Goal: Information Seeking & Learning: Learn about a topic

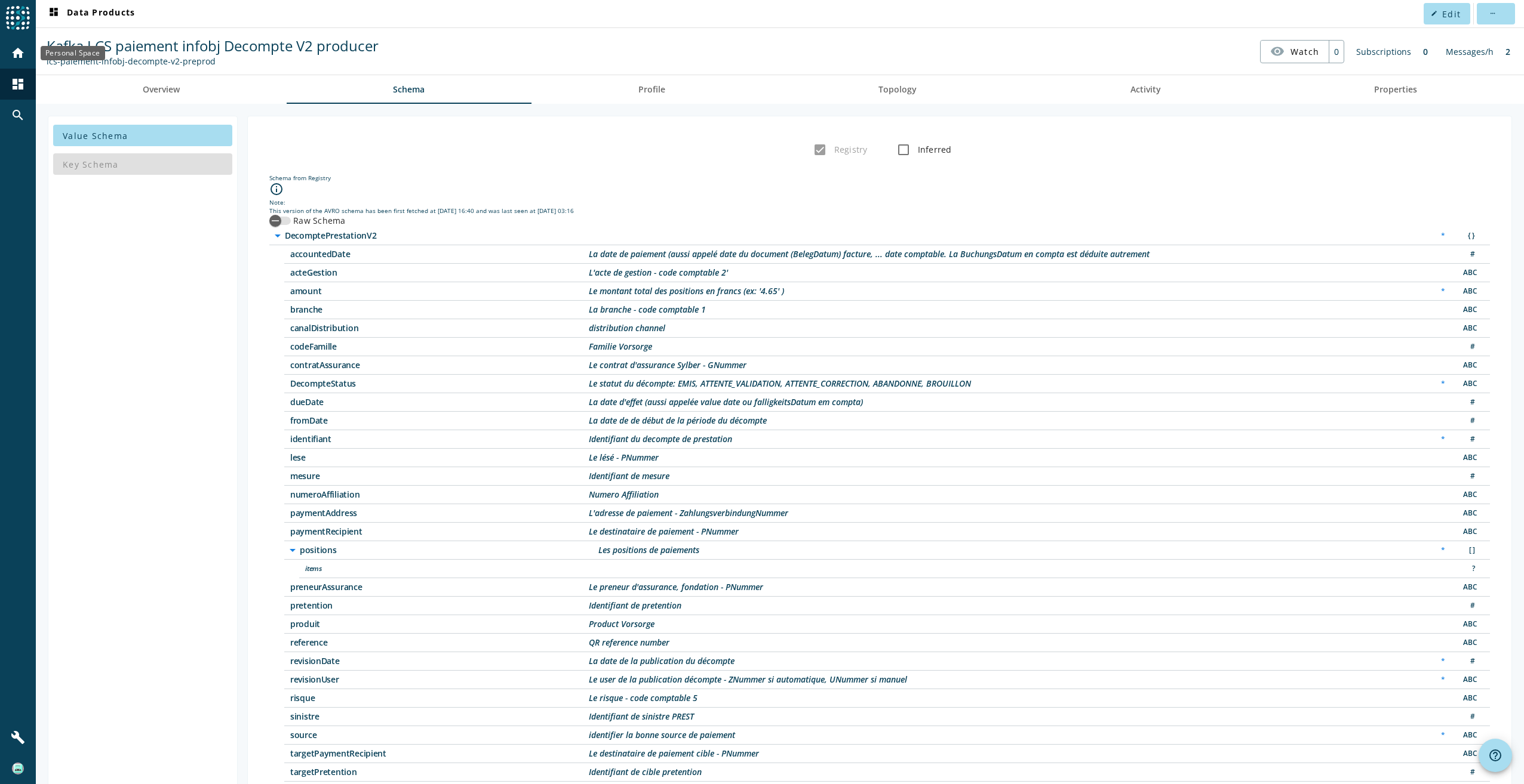
click at [17, 52] on mat-icon "home" at bounding box center [17, 53] width 14 height 14
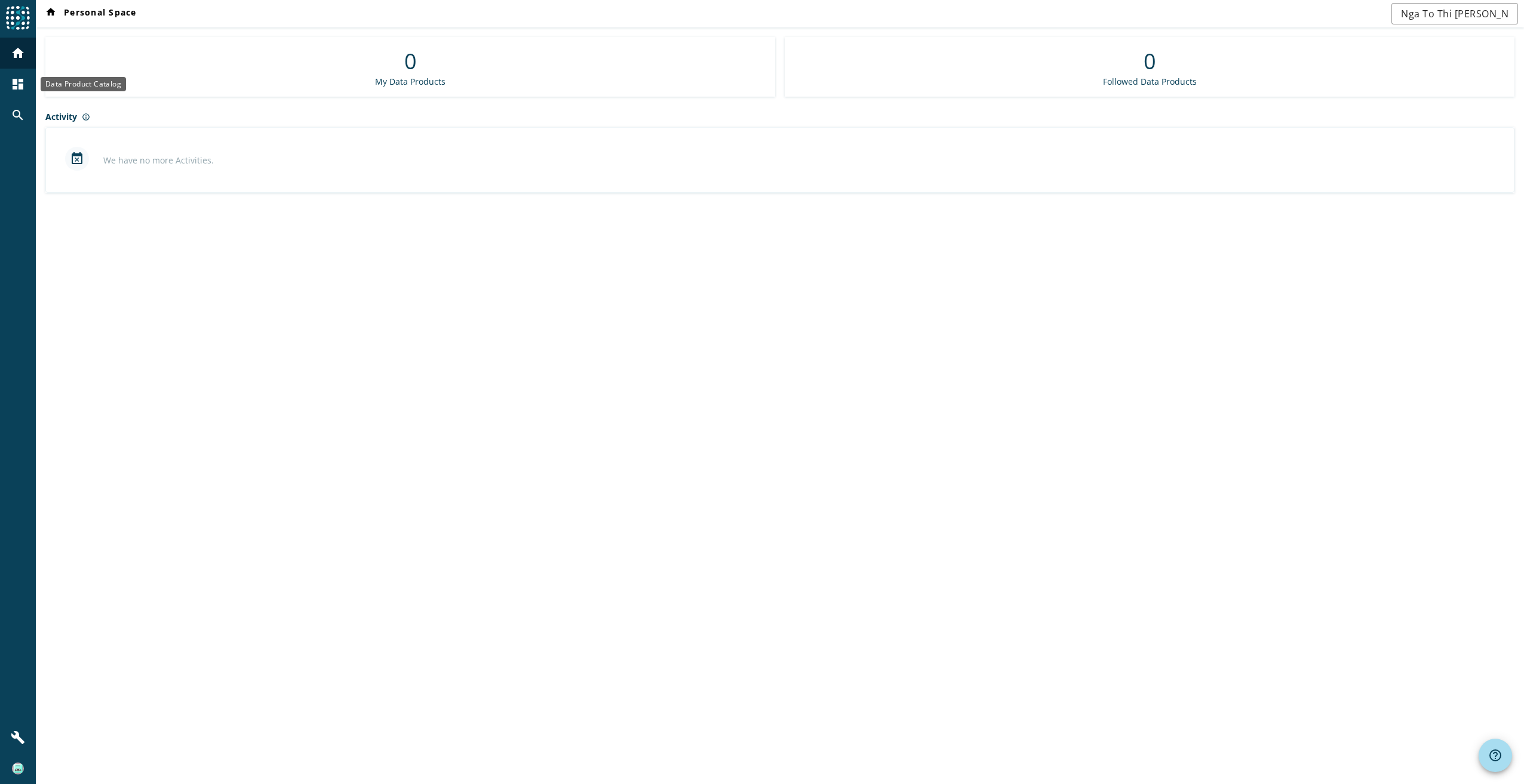
click at [5, 87] on div "dashboard" at bounding box center [17, 84] width 31 height 31
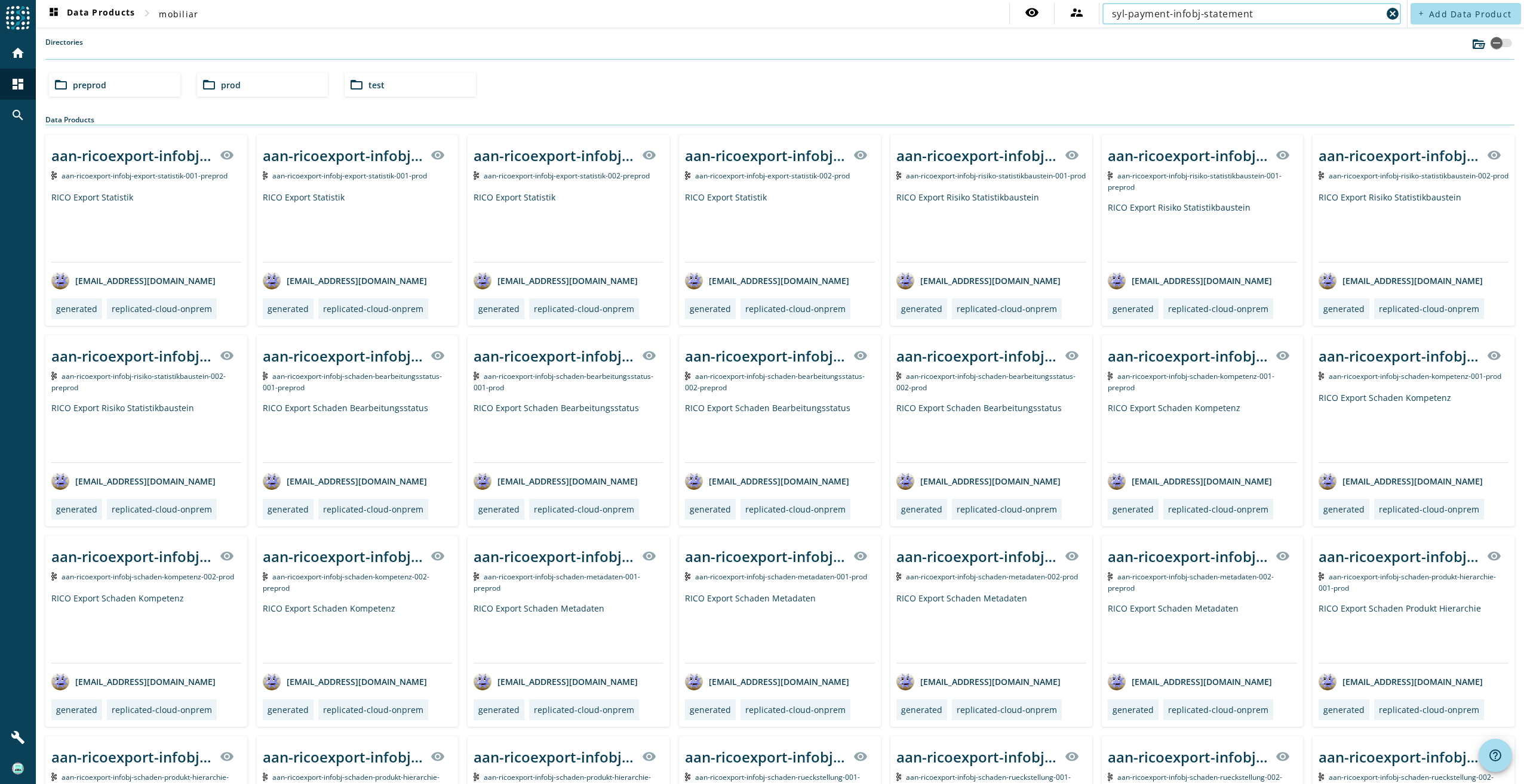
type input "syl-payment-infobj-statement"
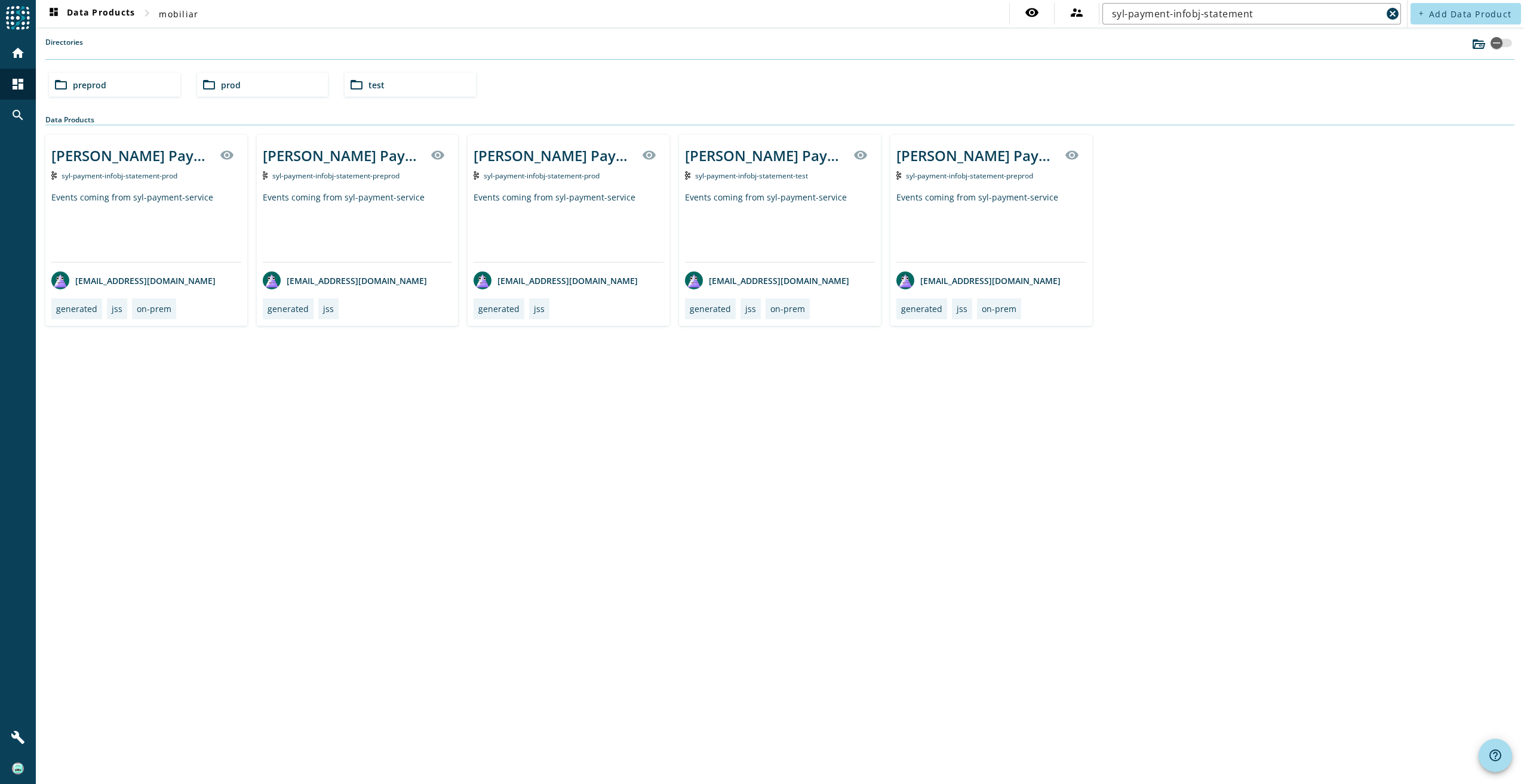
click at [165, 190] on div "[PERSON_NAME] Payment infobj of Statement producer visibility syl-payment-infob…" at bounding box center [146, 230] width 202 height 191
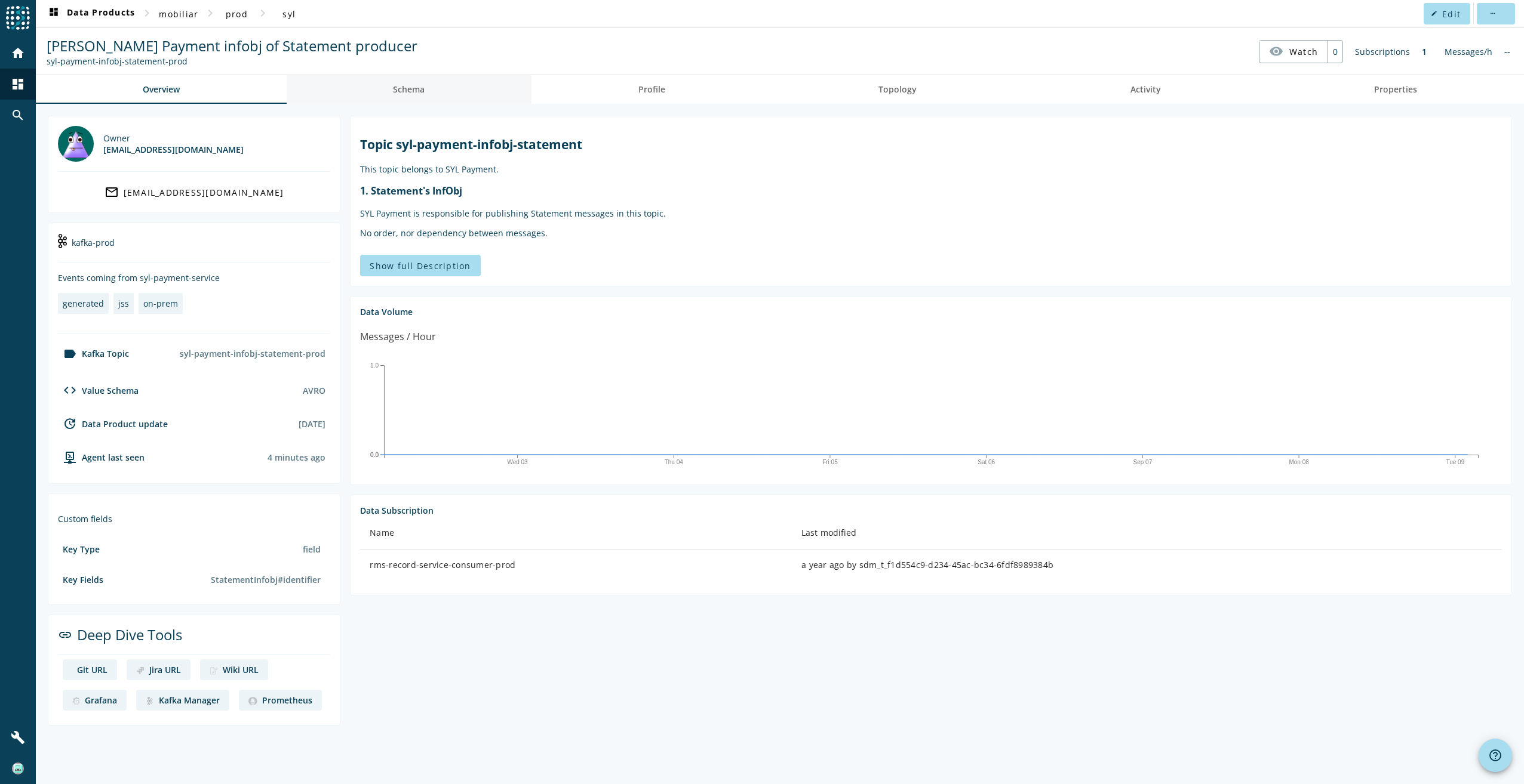
click at [443, 97] on link "Schema" at bounding box center [410, 89] width 246 height 29
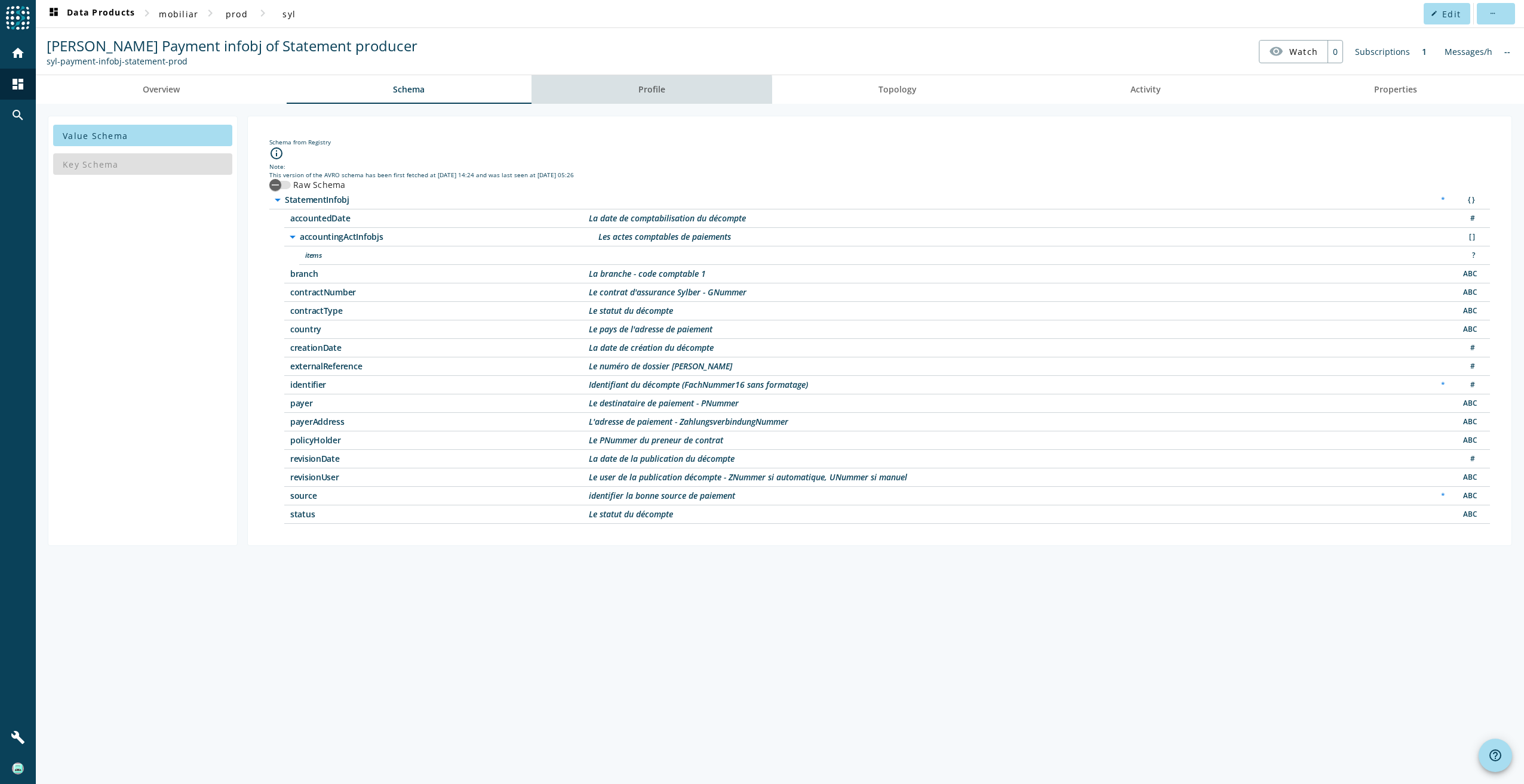
click at [638, 96] on link "Profile" at bounding box center [652, 89] width 240 height 29
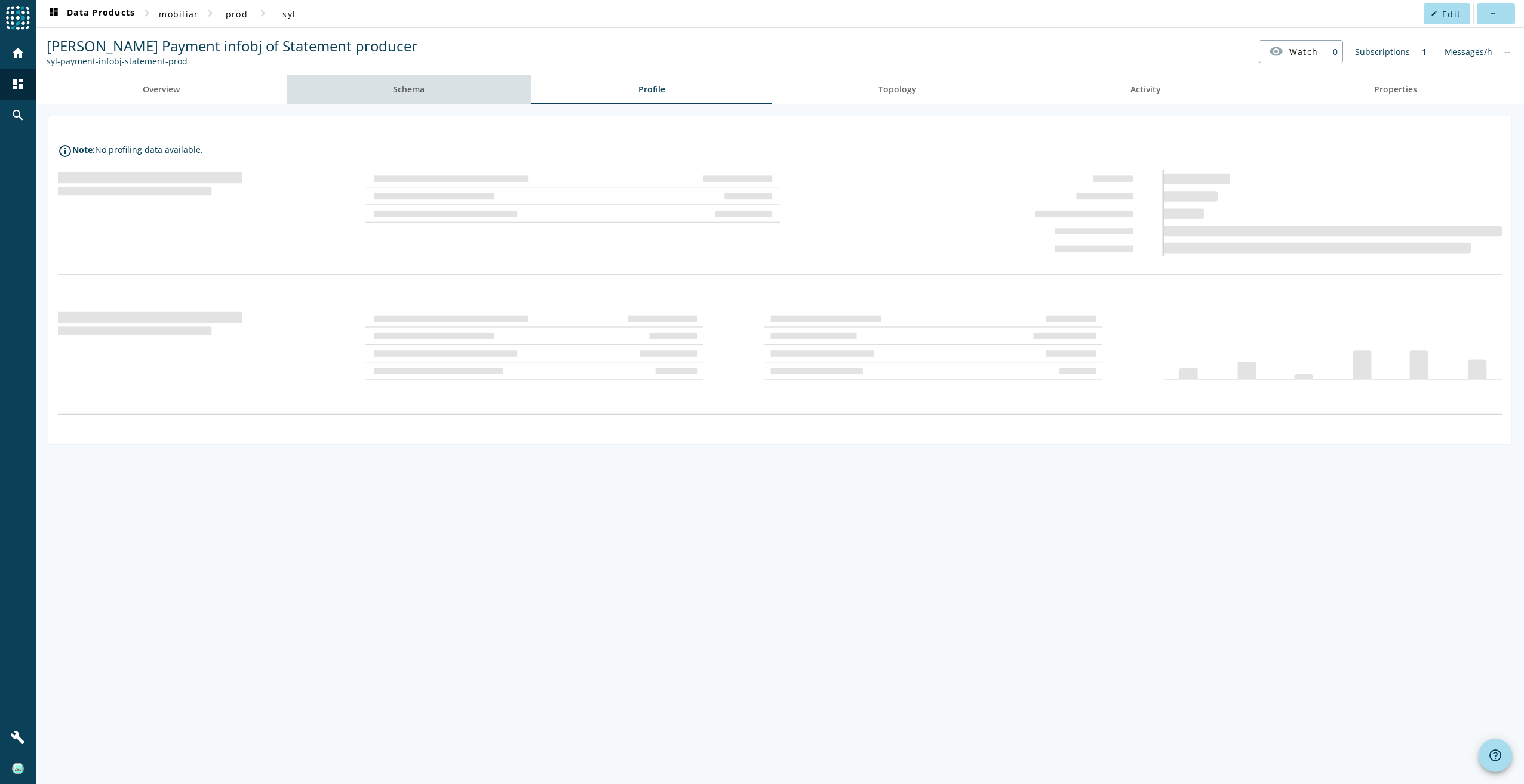
click at [454, 94] on link "Schema" at bounding box center [410, 89] width 246 height 29
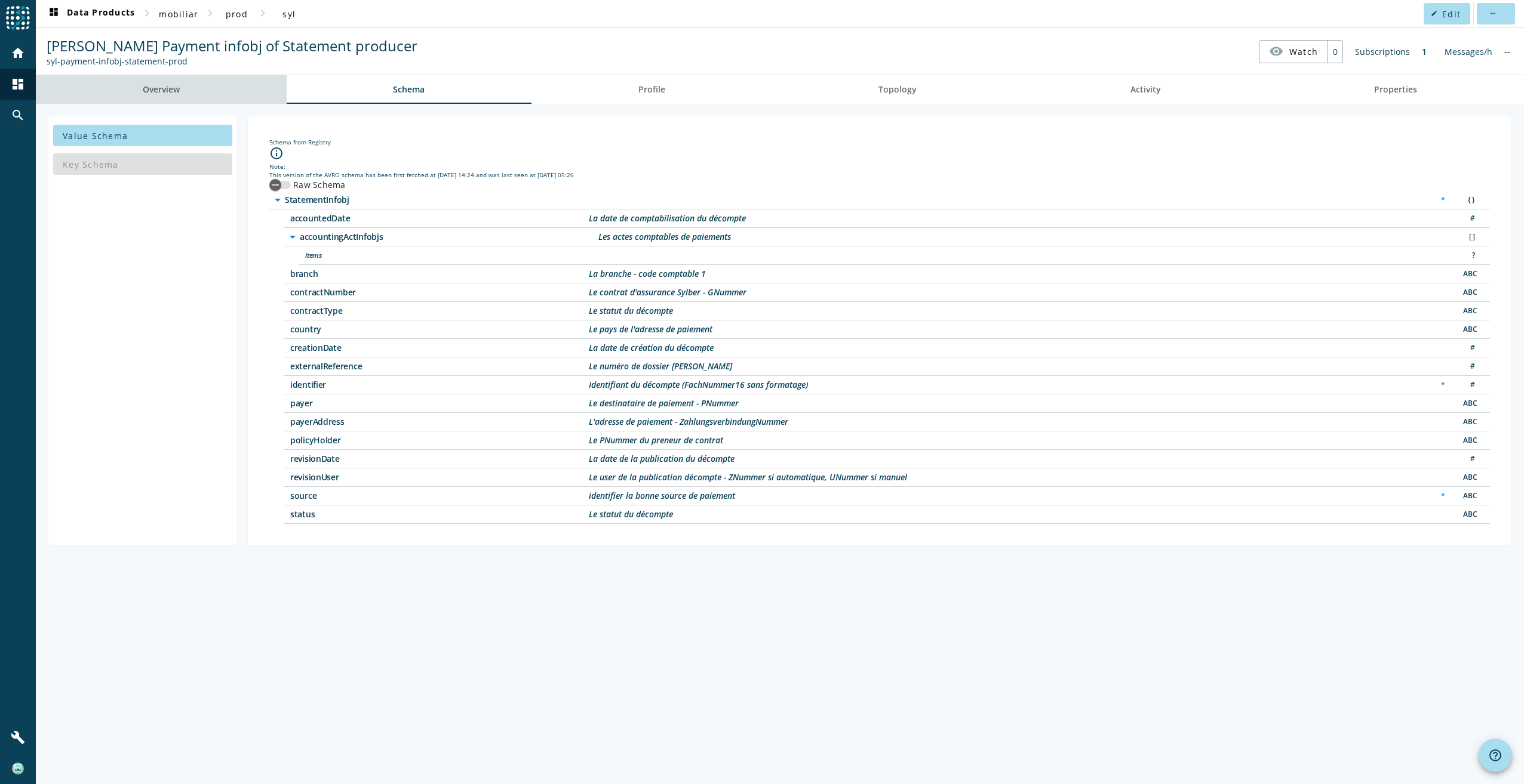
click at [155, 91] on span "Overview" at bounding box center [161, 89] width 37 height 8
